Goal: Information Seeking & Learning: Learn about a topic

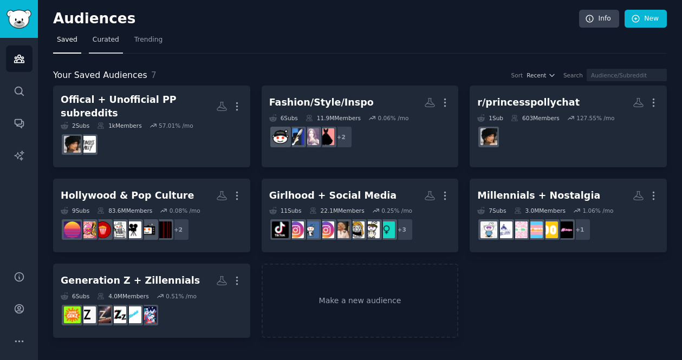
click at [109, 40] on span "Curated" at bounding box center [106, 40] width 27 height 10
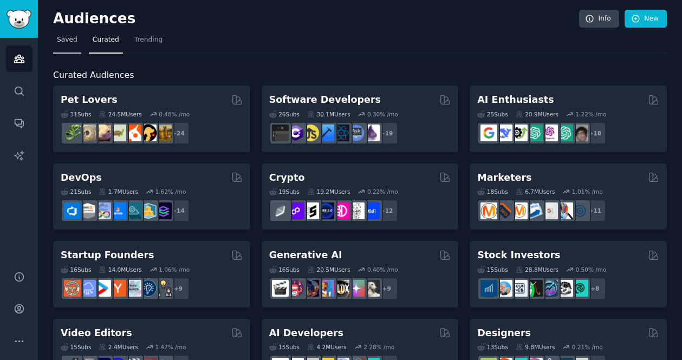
click at [70, 38] on span "Saved" at bounding box center [67, 40] width 21 height 10
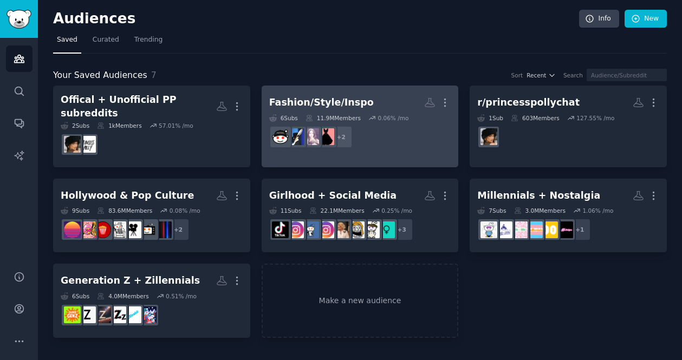
click at [363, 108] on h2 "Fashion/Style/Inspo More" at bounding box center [360, 102] width 182 height 19
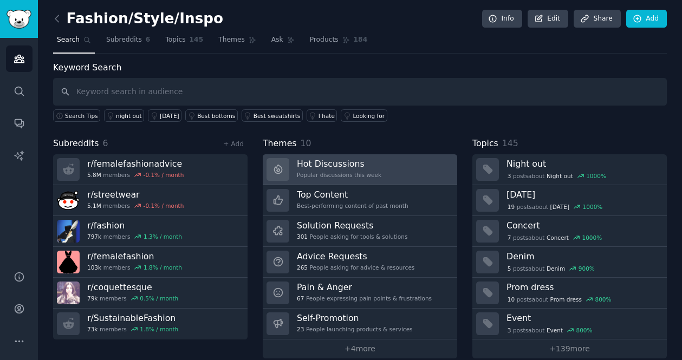
click at [381, 165] on link "Hot Discussions Popular discussions this week" at bounding box center [360, 169] width 194 height 31
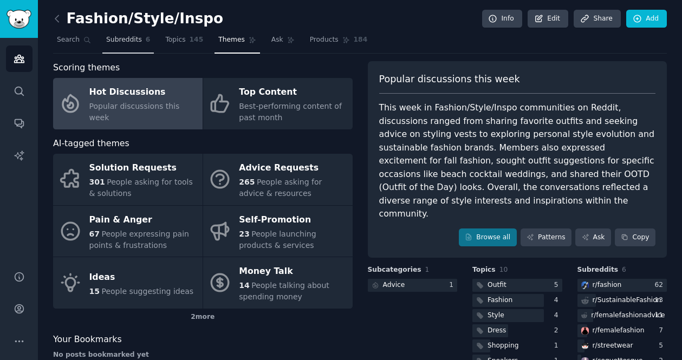
click at [129, 40] on span "Subreddits" at bounding box center [124, 40] width 36 height 10
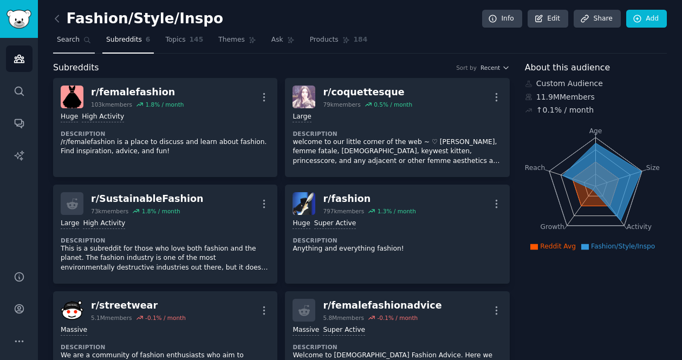
click at [74, 36] on span "Search" at bounding box center [68, 40] width 23 height 10
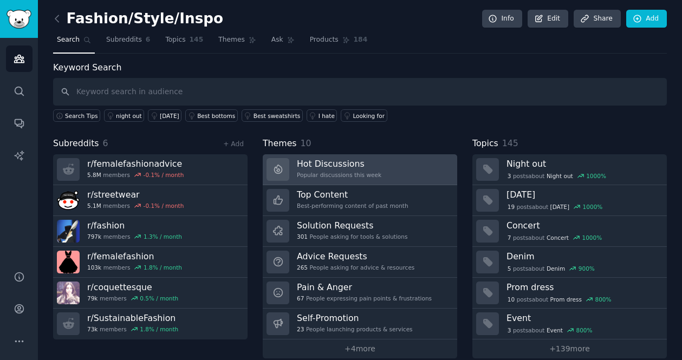
click at [356, 173] on div "Popular discussions this week" at bounding box center [339, 175] width 84 height 8
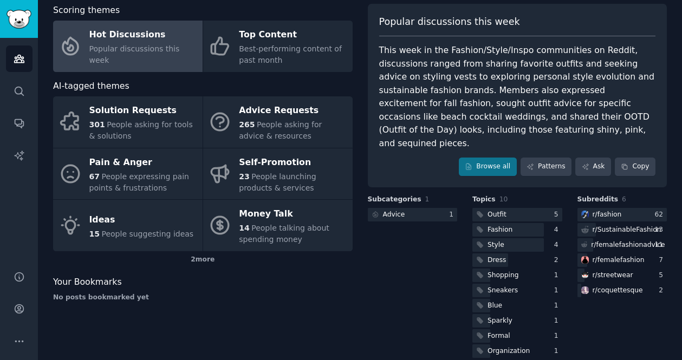
scroll to position [58, 0]
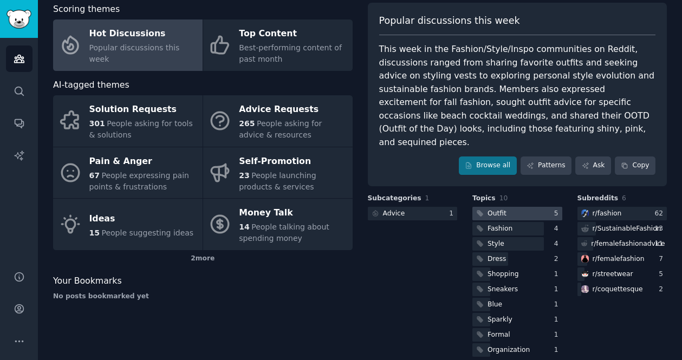
click at [499, 209] on div "Outfit" at bounding box center [496, 214] width 19 height 10
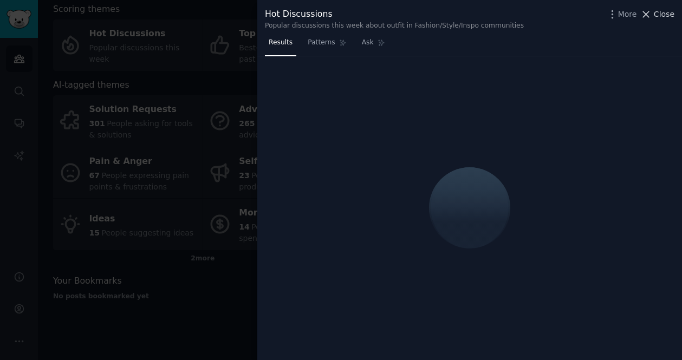
click at [645, 11] on icon at bounding box center [645, 14] width 11 height 11
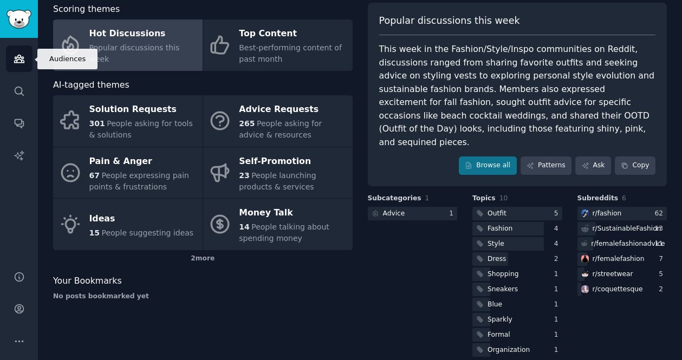
click at [19, 56] on icon "Sidebar" at bounding box center [19, 58] width 11 height 11
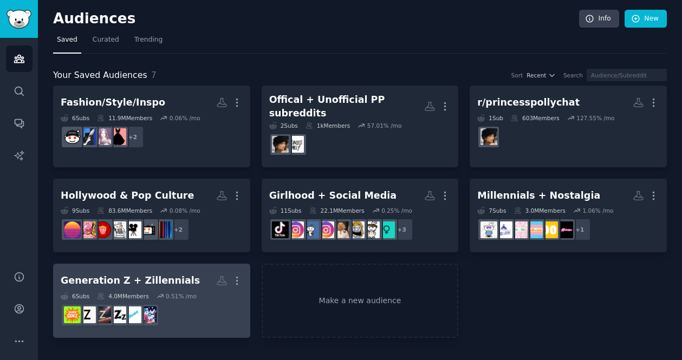
click at [193, 271] on h2 "Generation Z + Zillennials Custom Audience More" at bounding box center [152, 280] width 182 height 19
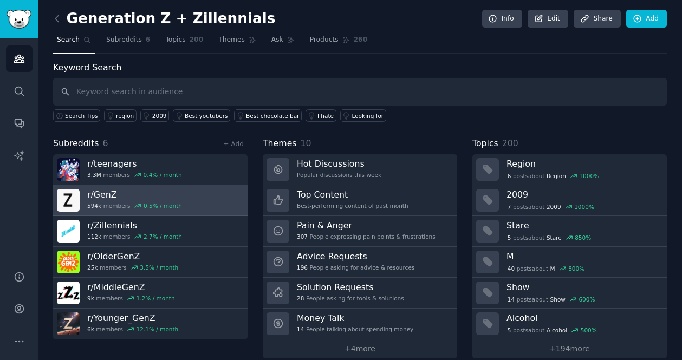
click at [203, 194] on link "r/ GenZ 594k members 0.5 % / month" at bounding box center [150, 200] width 194 height 31
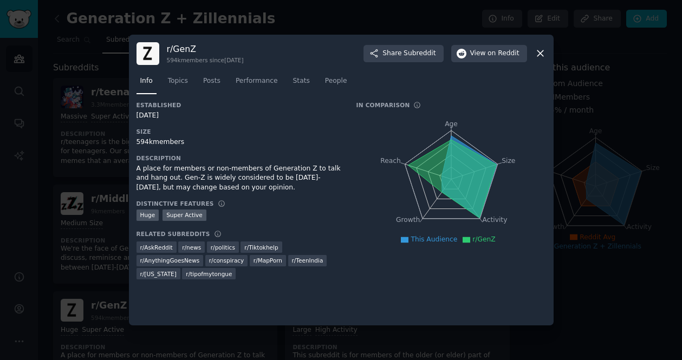
click at [543, 48] on icon at bounding box center [540, 53] width 11 height 11
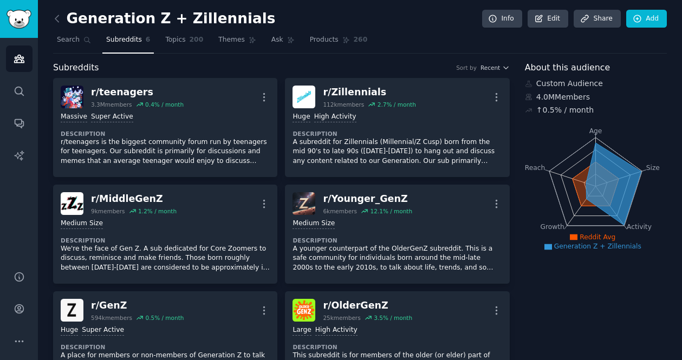
click at [118, 38] on span "Subreddits" at bounding box center [124, 40] width 36 height 10
click at [59, 15] on icon at bounding box center [56, 18] width 11 height 11
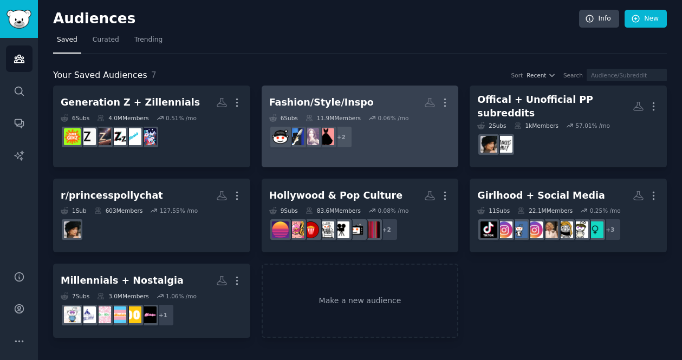
click at [391, 100] on h2 "Fashion/Style/Inspo More" at bounding box center [360, 102] width 182 height 19
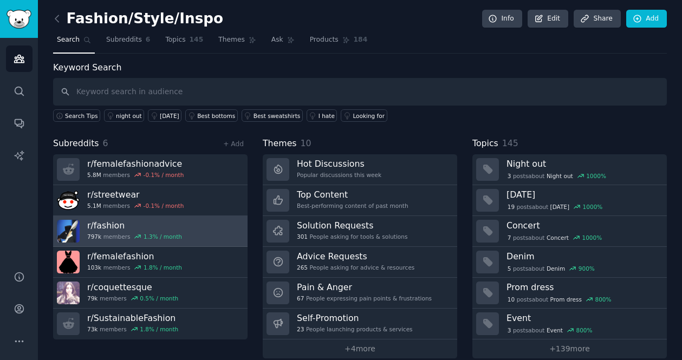
click at [199, 225] on link "r/ fashion 797k members 1.3 % / month" at bounding box center [150, 231] width 194 height 31
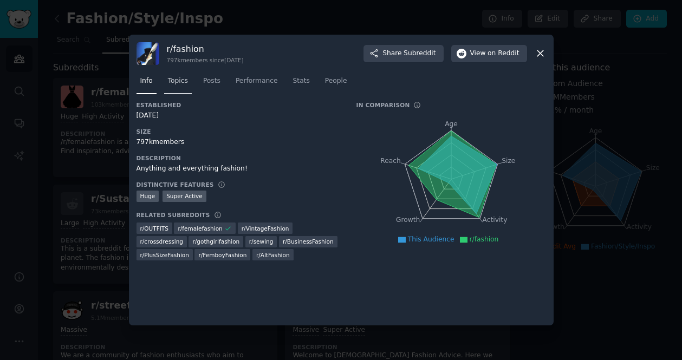
click at [176, 84] on span "Topics" at bounding box center [178, 81] width 20 height 10
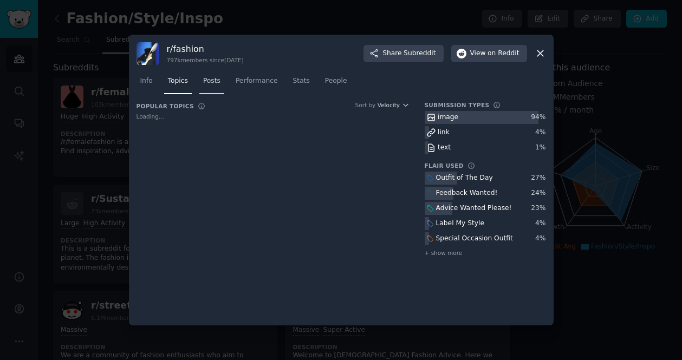
click at [217, 80] on span "Posts" at bounding box center [211, 81] width 17 height 10
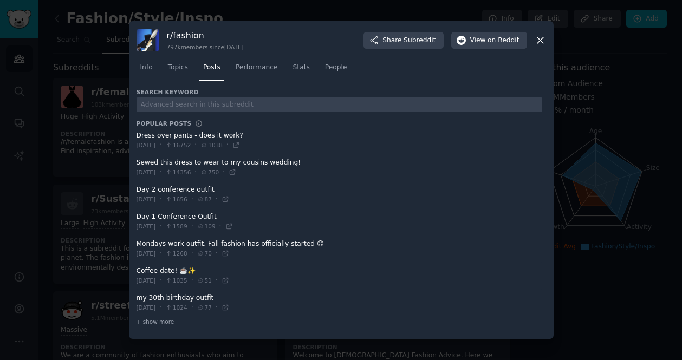
click at [540, 38] on icon at bounding box center [540, 40] width 11 height 11
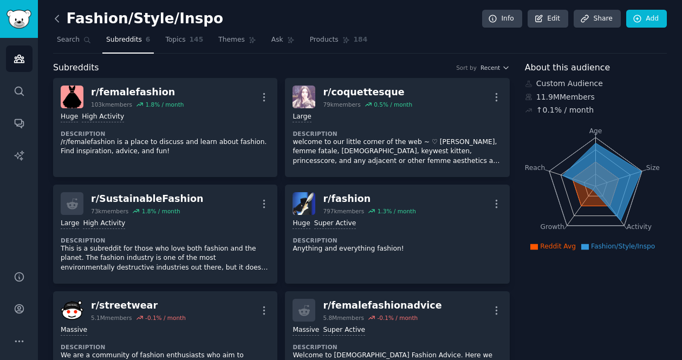
click at [57, 15] on icon at bounding box center [56, 18] width 11 height 11
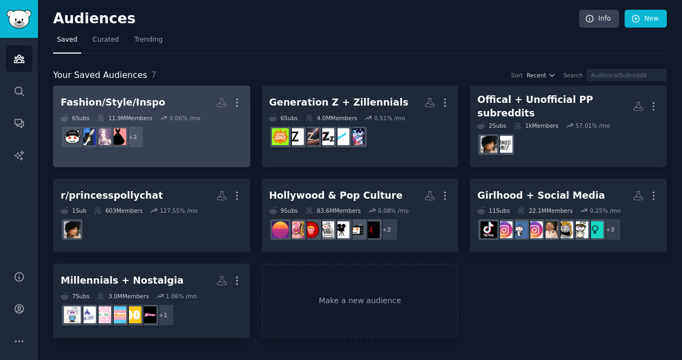
click at [164, 122] on dd "+ 2" at bounding box center [152, 137] width 182 height 30
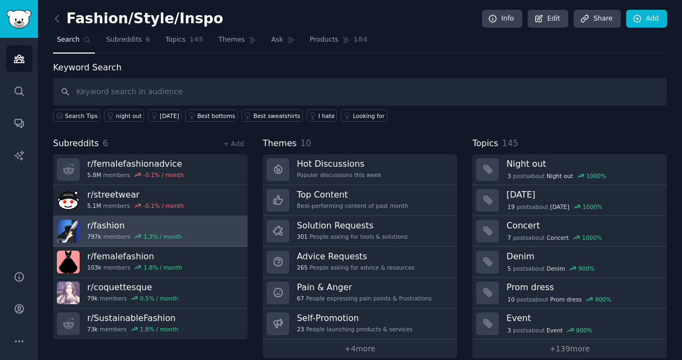
click at [189, 225] on link "r/ fashion 797k members 1.3 % / month" at bounding box center [150, 231] width 194 height 31
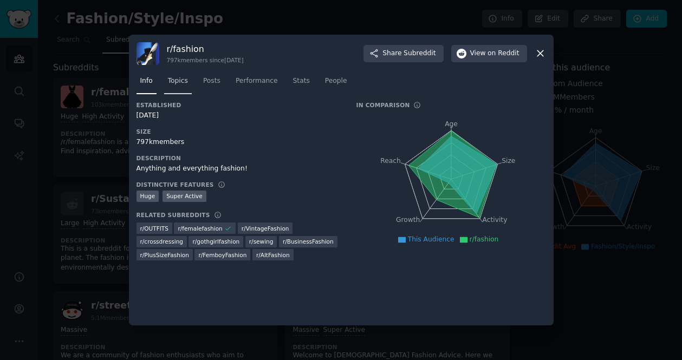
click at [179, 82] on span "Topics" at bounding box center [178, 81] width 20 height 10
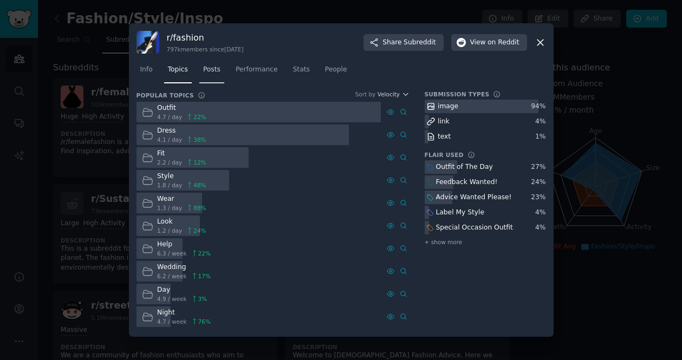
click at [217, 80] on link "Posts" at bounding box center [211, 72] width 25 height 22
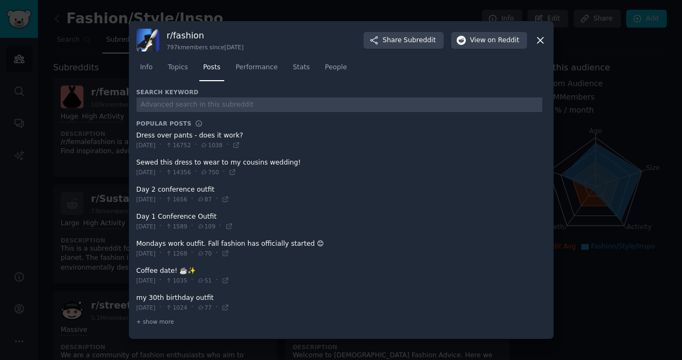
click at [537, 40] on icon at bounding box center [540, 40] width 11 height 11
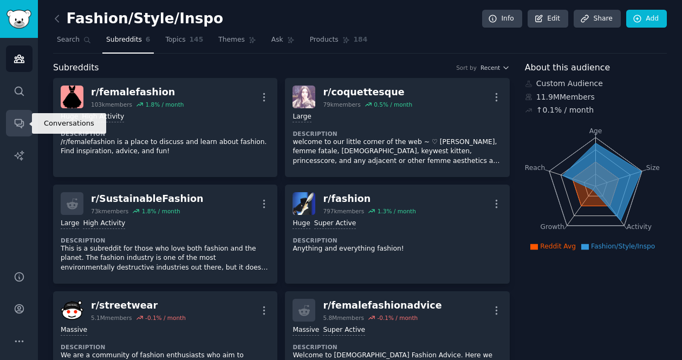
click at [19, 123] on icon "Sidebar" at bounding box center [19, 123] width 11 height 11
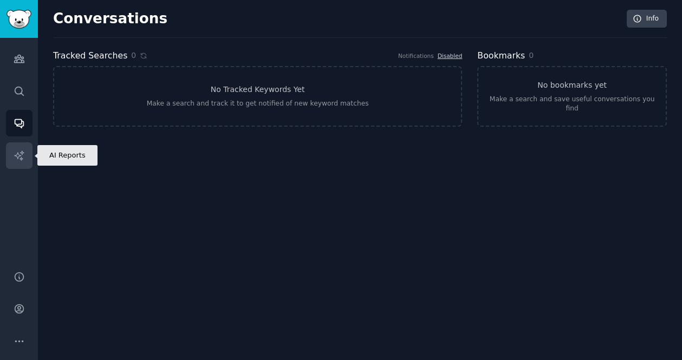
click at [18, 146] on link "AI Reports" at bounding box center [19, 155] width 27 height 27
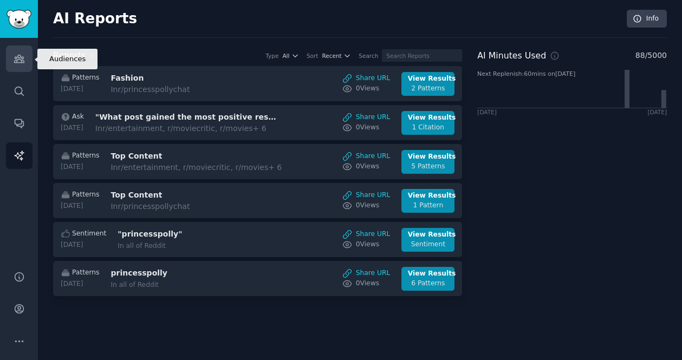
click at [18, 59] on icon "Sidebar" at bounding box center [19, 59] width 10 height 8
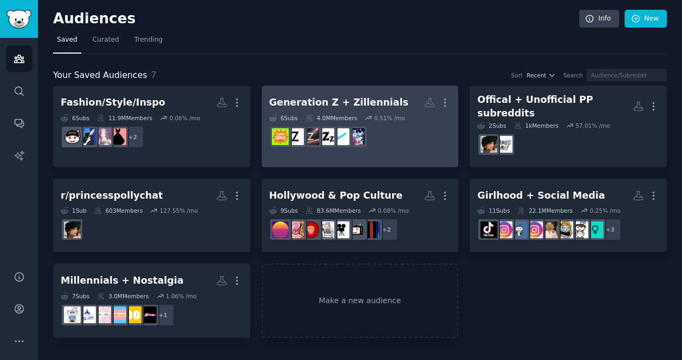
click at [396, 110] on h2 "Generation Z + Zillennials More" at bounding box center [360, 102] width 182 height 19
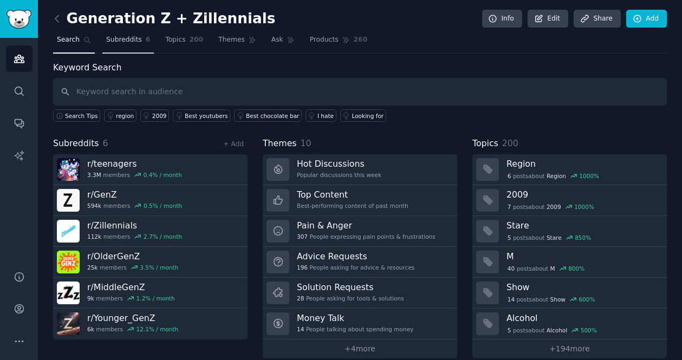
click at [134, 39] on span "Subreddits" at bounding box center [124, 40] width 36 height 10
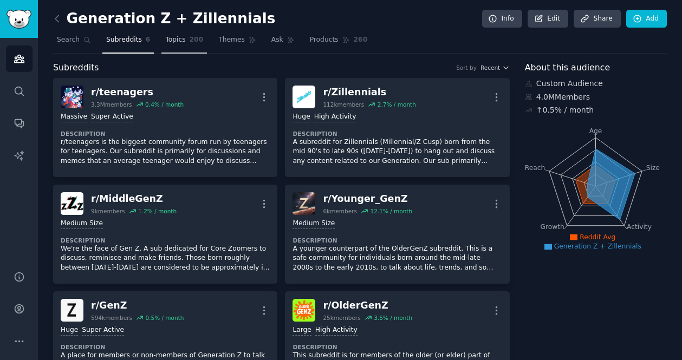
click at [182, 40] on span "Topics" at bounding box center [175, 40] width 20 height 10
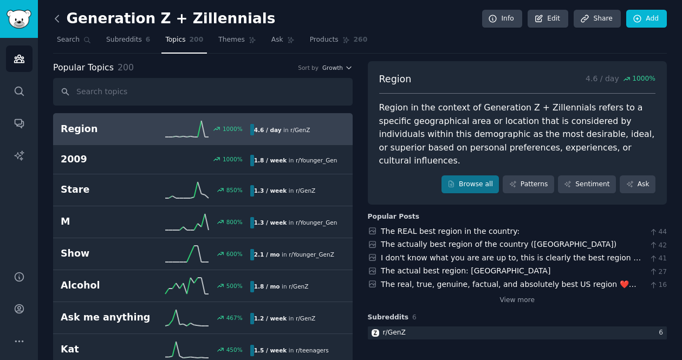
click at [56, 18] on icon at bounding box center [56, 18] width 11 height 11
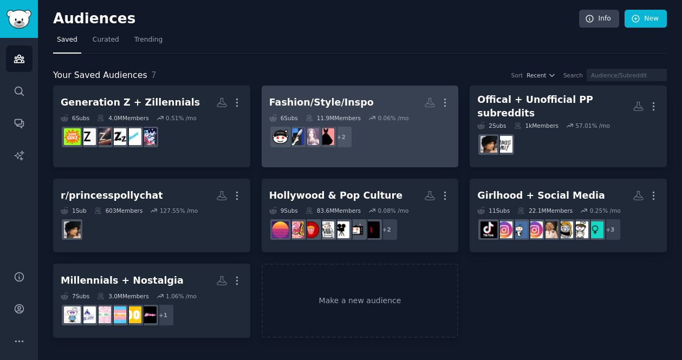
click at [375, 110] on h2 "Fashion/Style/Inspo More" at bounding box center [360, 102] width 182 height 19
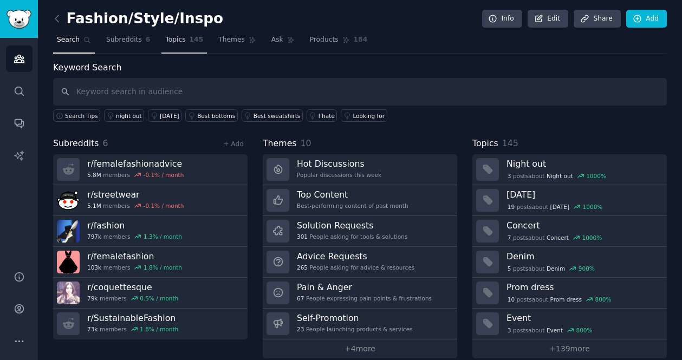
click at [167, 37] on span "Topics" at bounding box center [175, 40] width 20 height 10
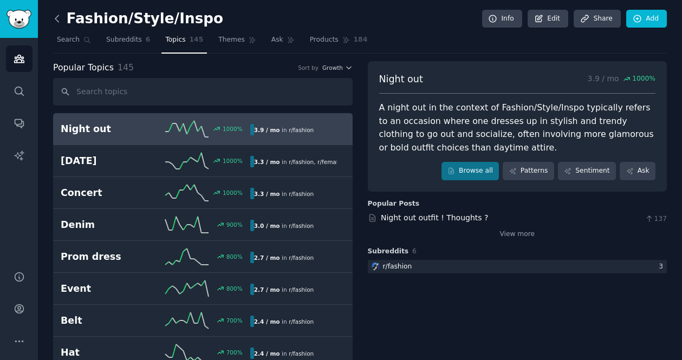
click at [56, 14] on icon at bounding box center [56, 18] width 11 height 11
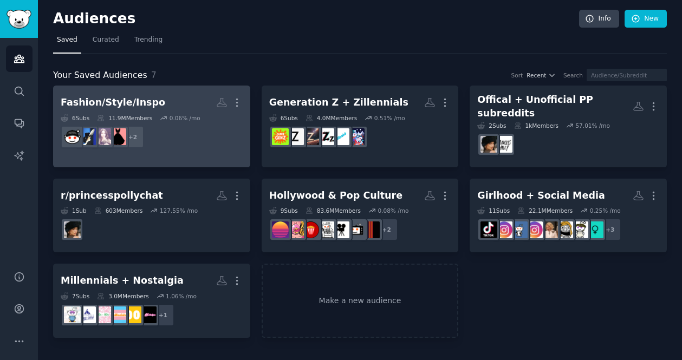
click at [165, 105] on h2 "Fashion/Style/Inspo More" at bounding box center [152, 102] width 182 height 19
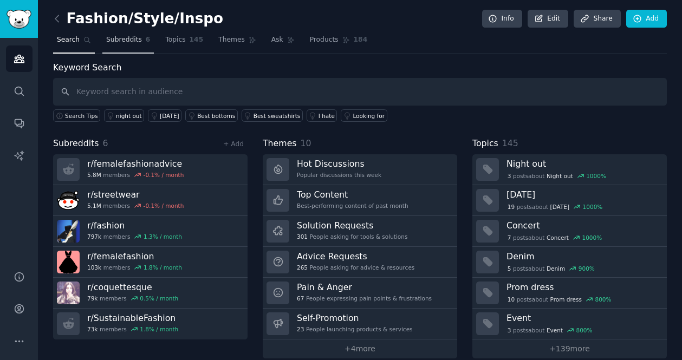
click at [121, 34] on link "Subreddits 6" at bounding box center [127, 42] width 51 height 22
